Goal: Book appointment/travel/reservation

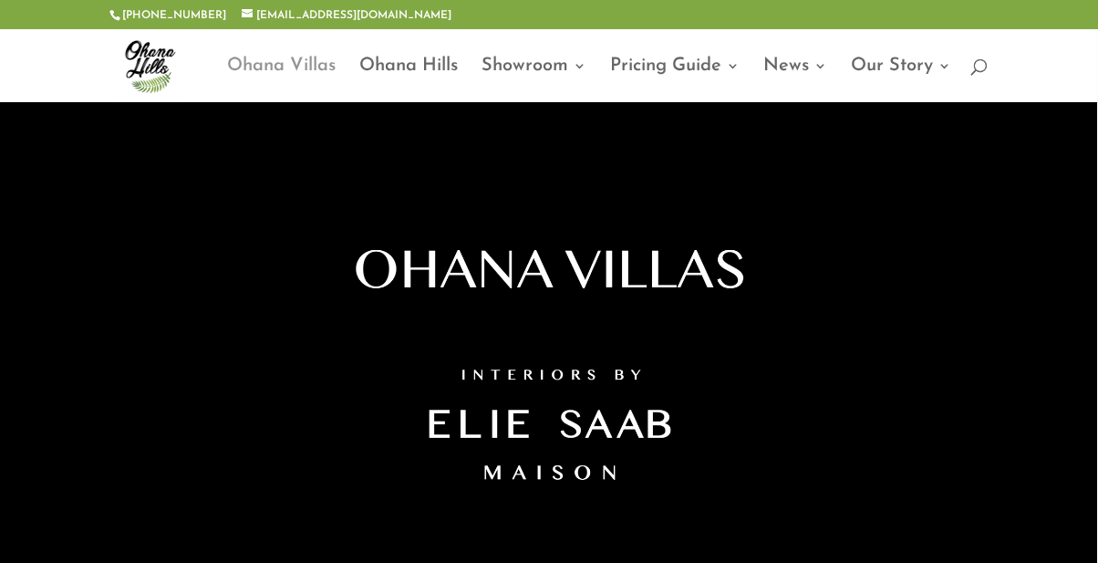
click at [264, 81] on link "Ohana Villas" at bounding box center [282, 80] width 109 height 43
click at [311, 59] on link "Ohana Villas" at bounding box center [282, 80] width 109 height 43
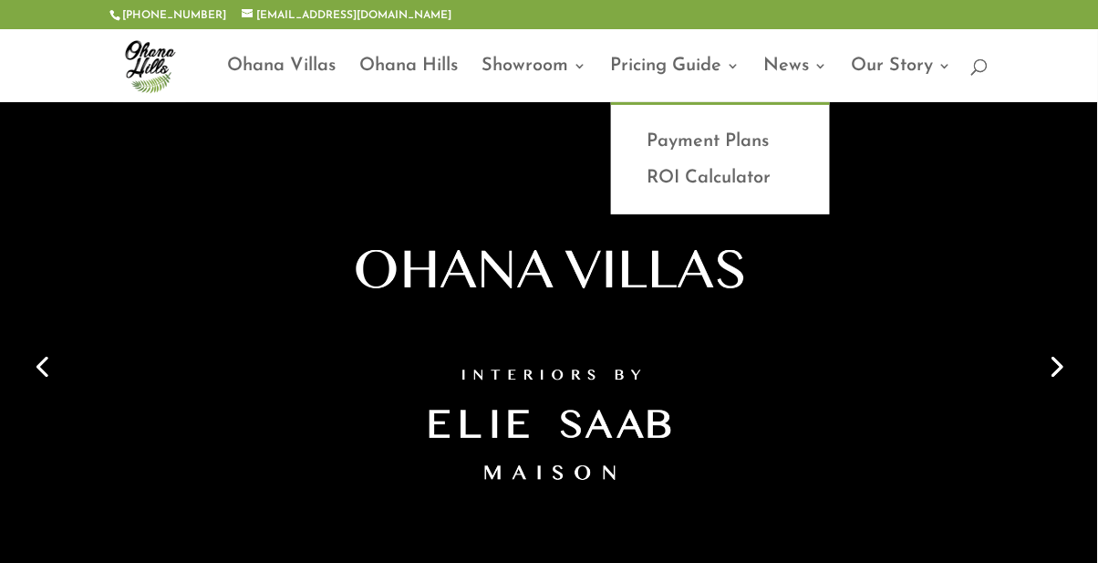
click at [744, 131] on div at bounding box center [549, 265] width 967 height 328
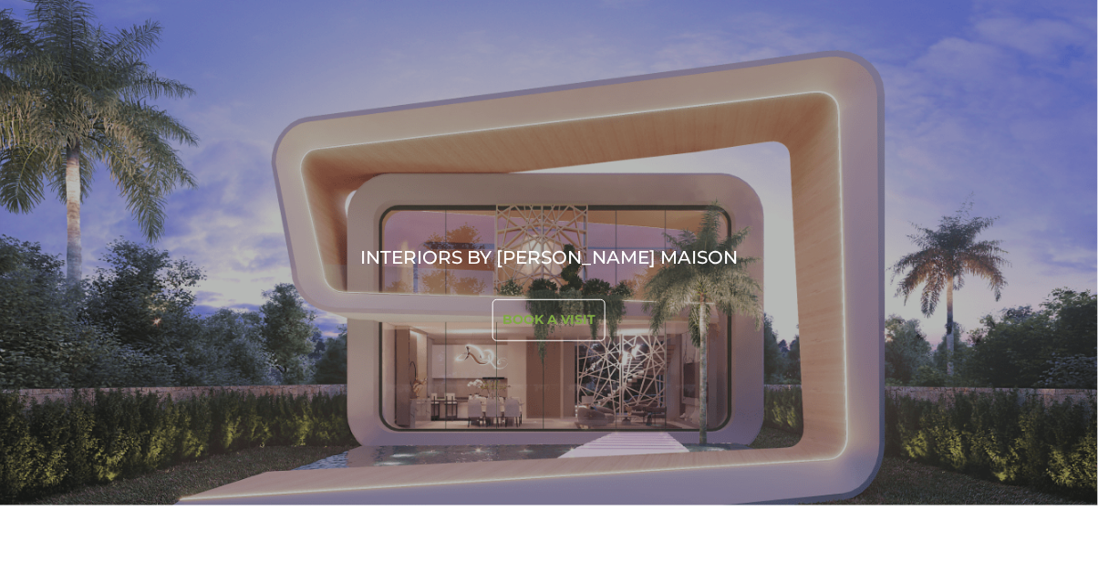
click at [555, 303] on link "Book a visit" at bounding box center [549, 320] width 113 height 42
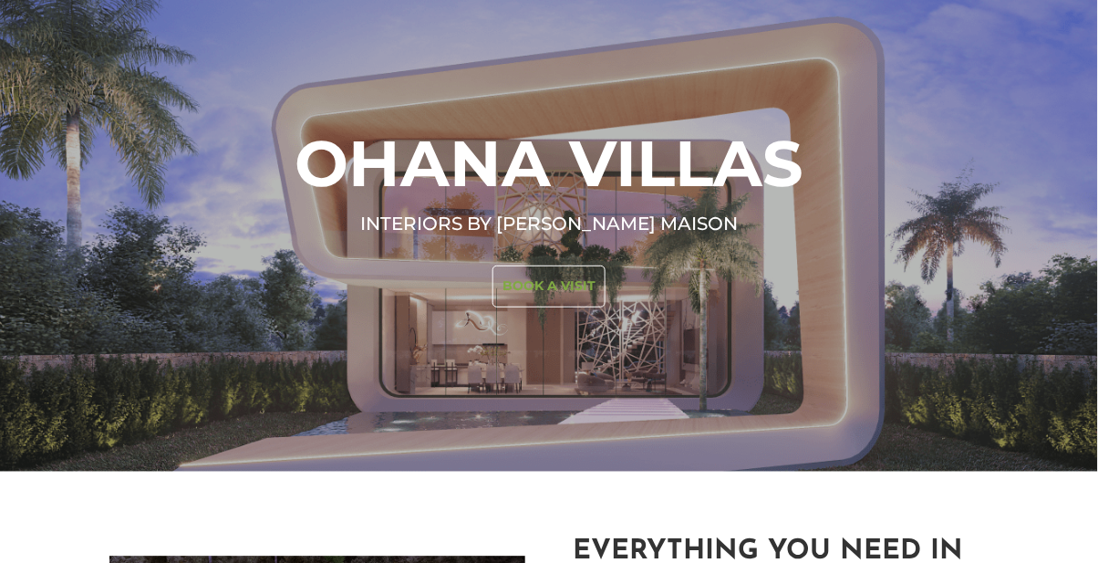
click at [582, 283] on link "Book a visit" at bounding box center [549, 286] width 113 height 42
